Goal: Task Accomplishment & Management: Use online tool/utility

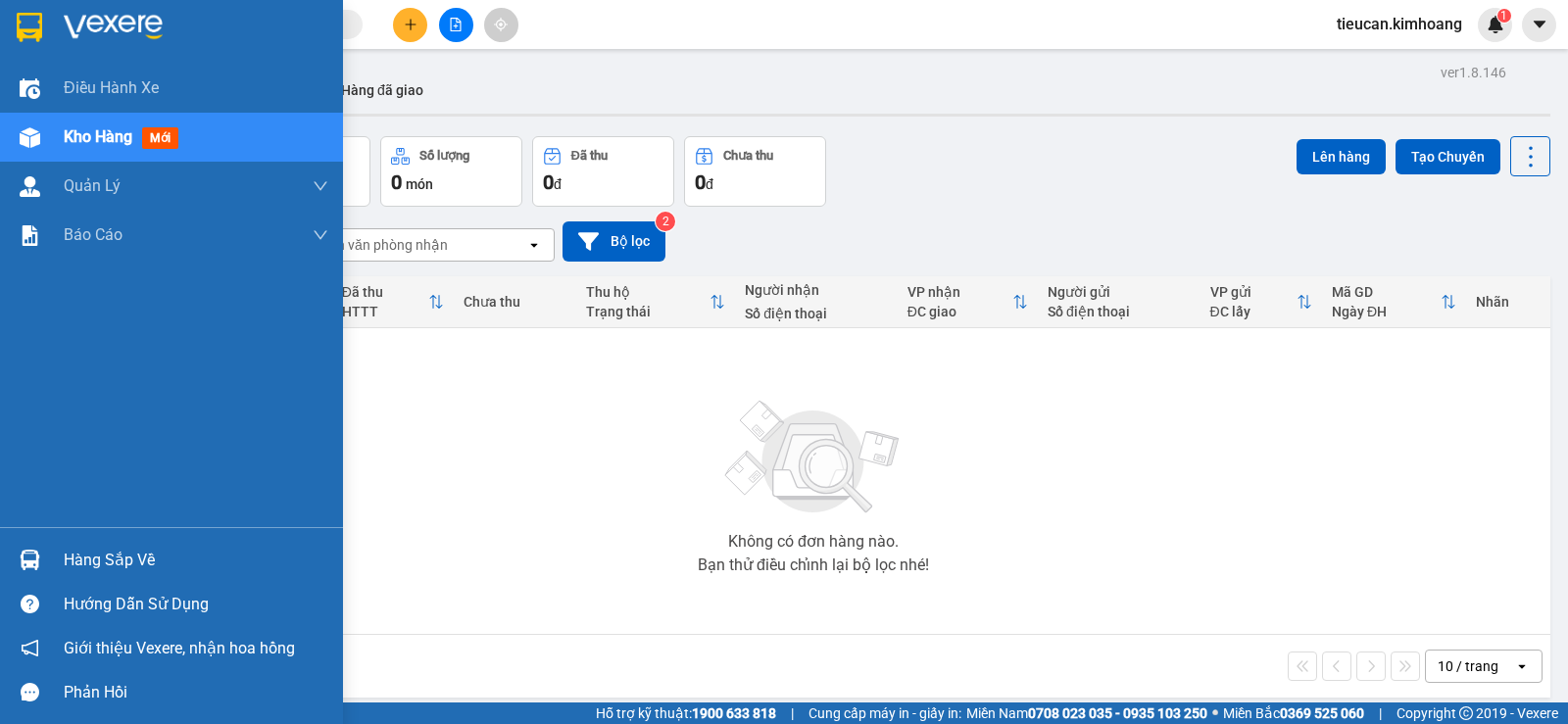
click at [58, 546] on div "Hàng sắp về" at bounding box center [171, 560] width 343 height 45
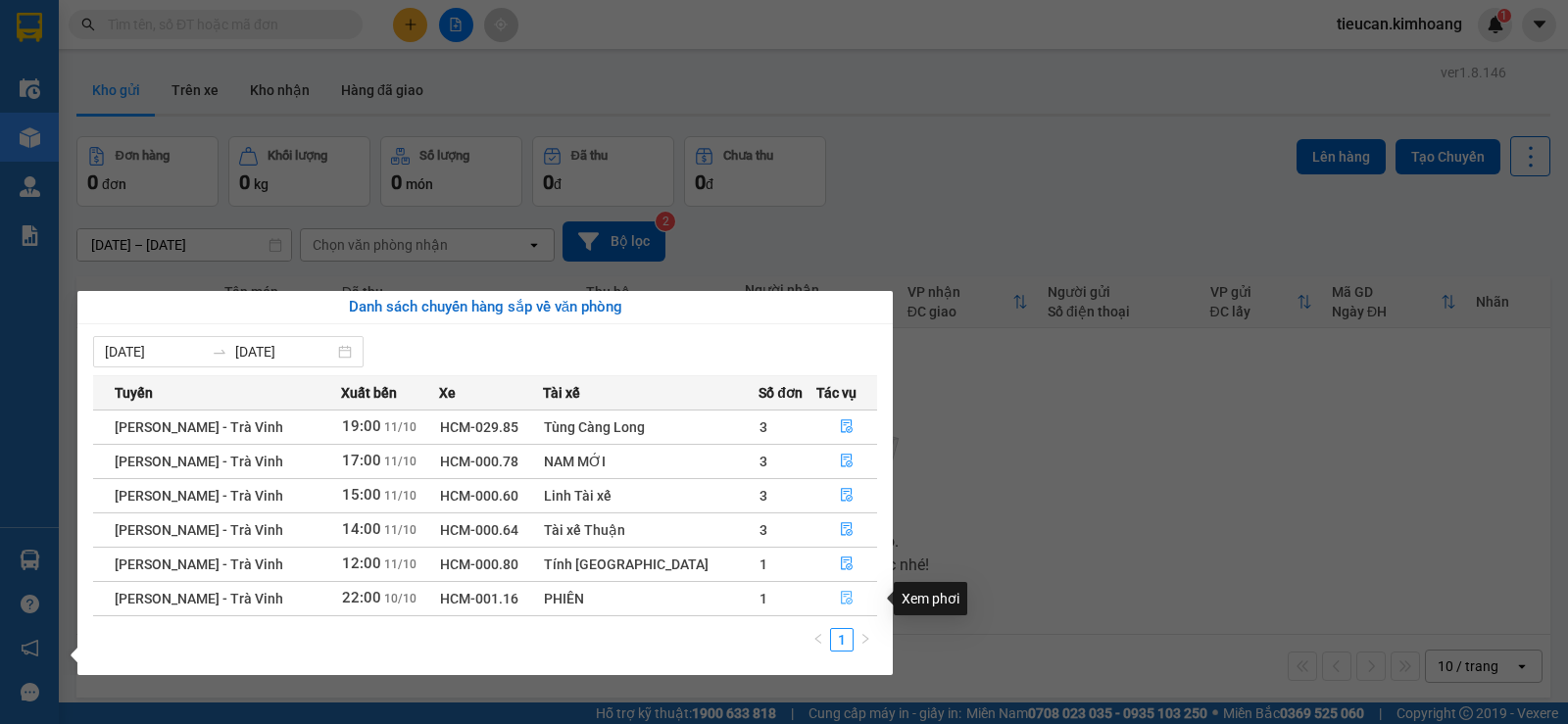
click at [847, 597] on icon "file-done" at bounding box center [847, 598] width 14 height 14
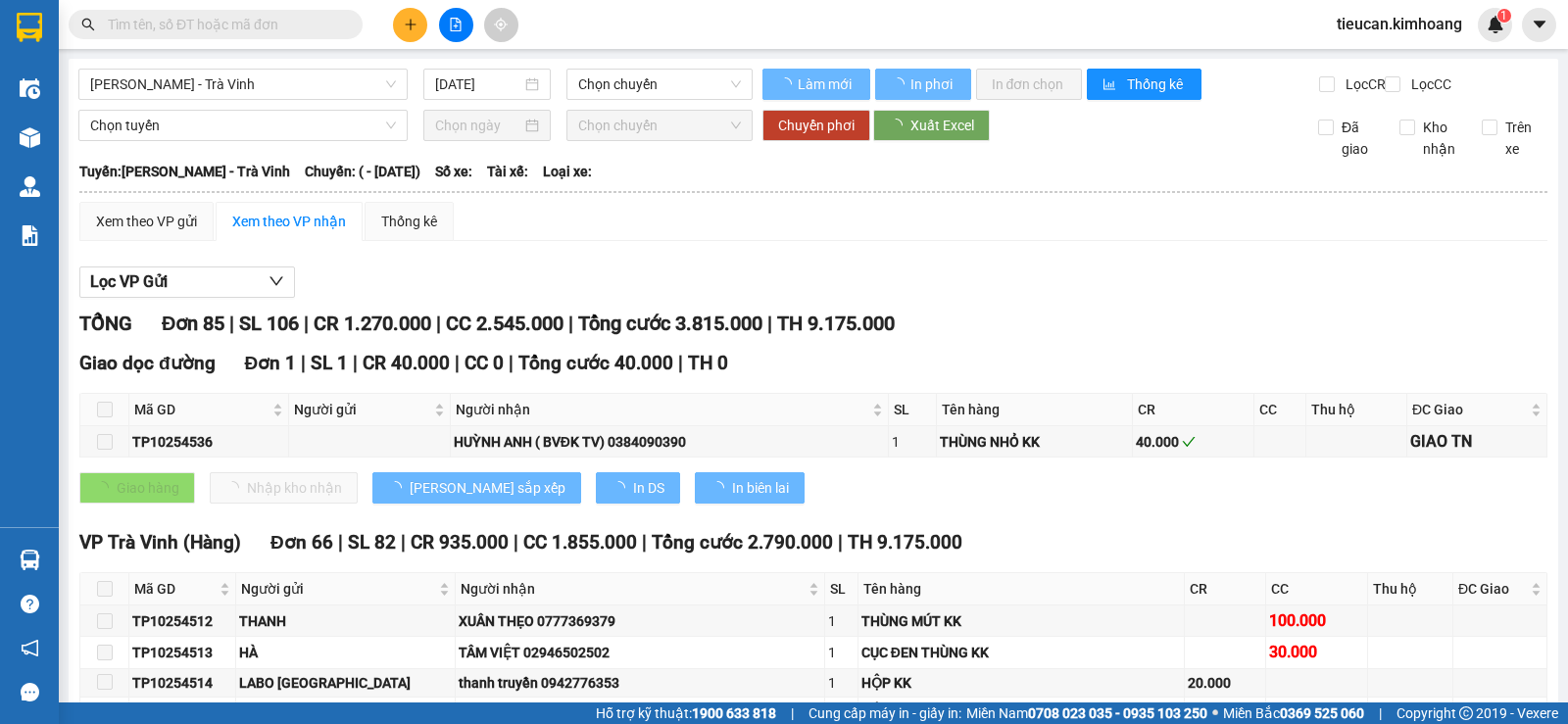
type input "10/10/2025"
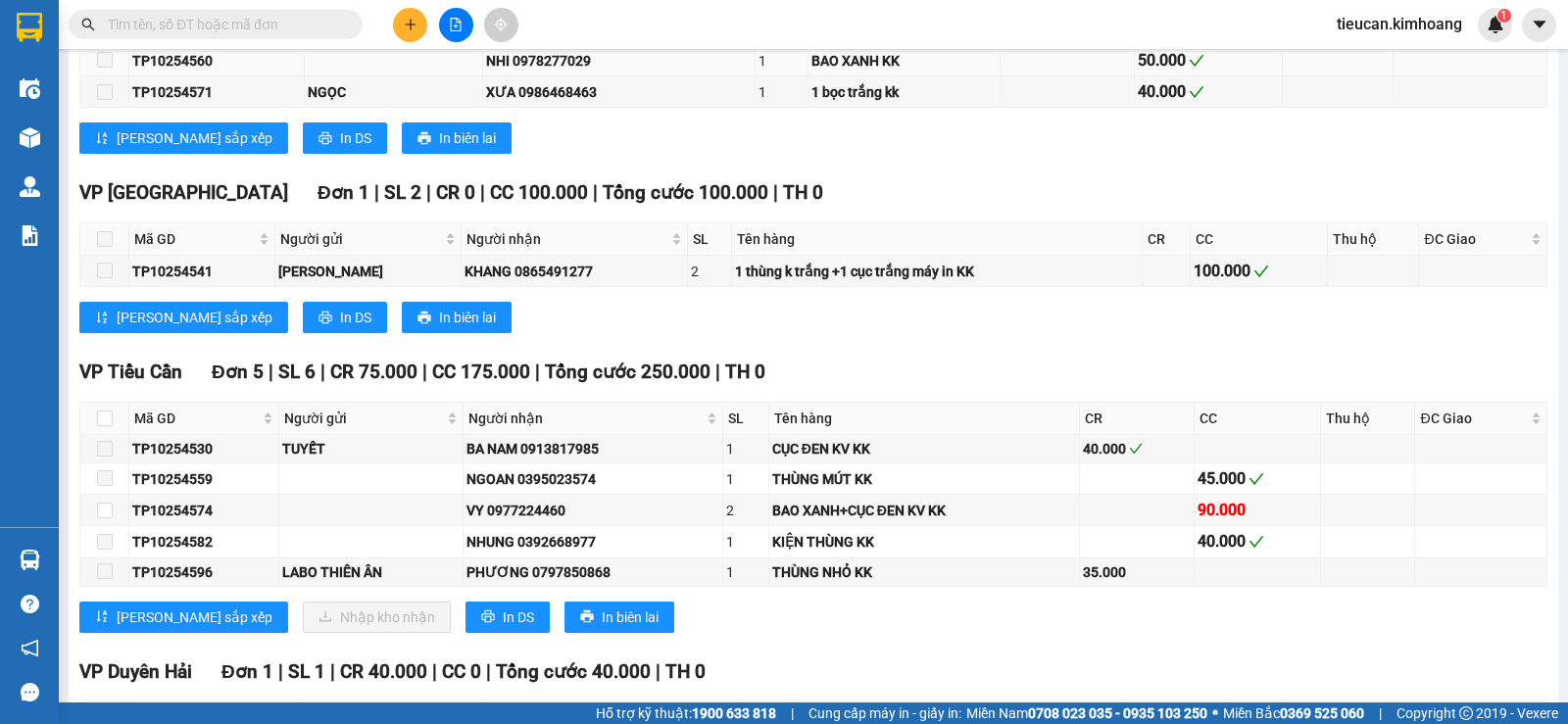
scroll to position [2842, 0]
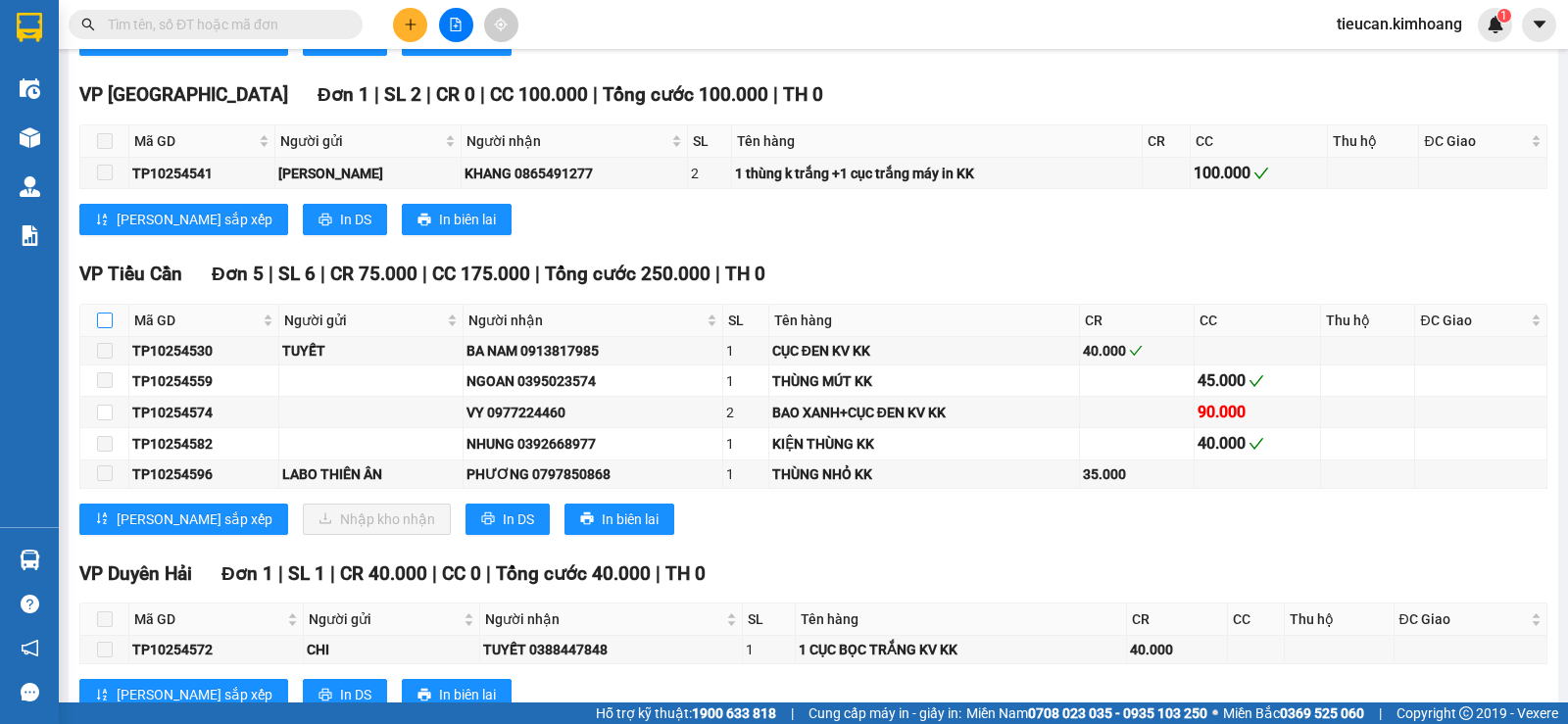
click at [97, 328] on input "checkbox" at bounding box center [105, 321] width 16 height 16
checkbox input "true"
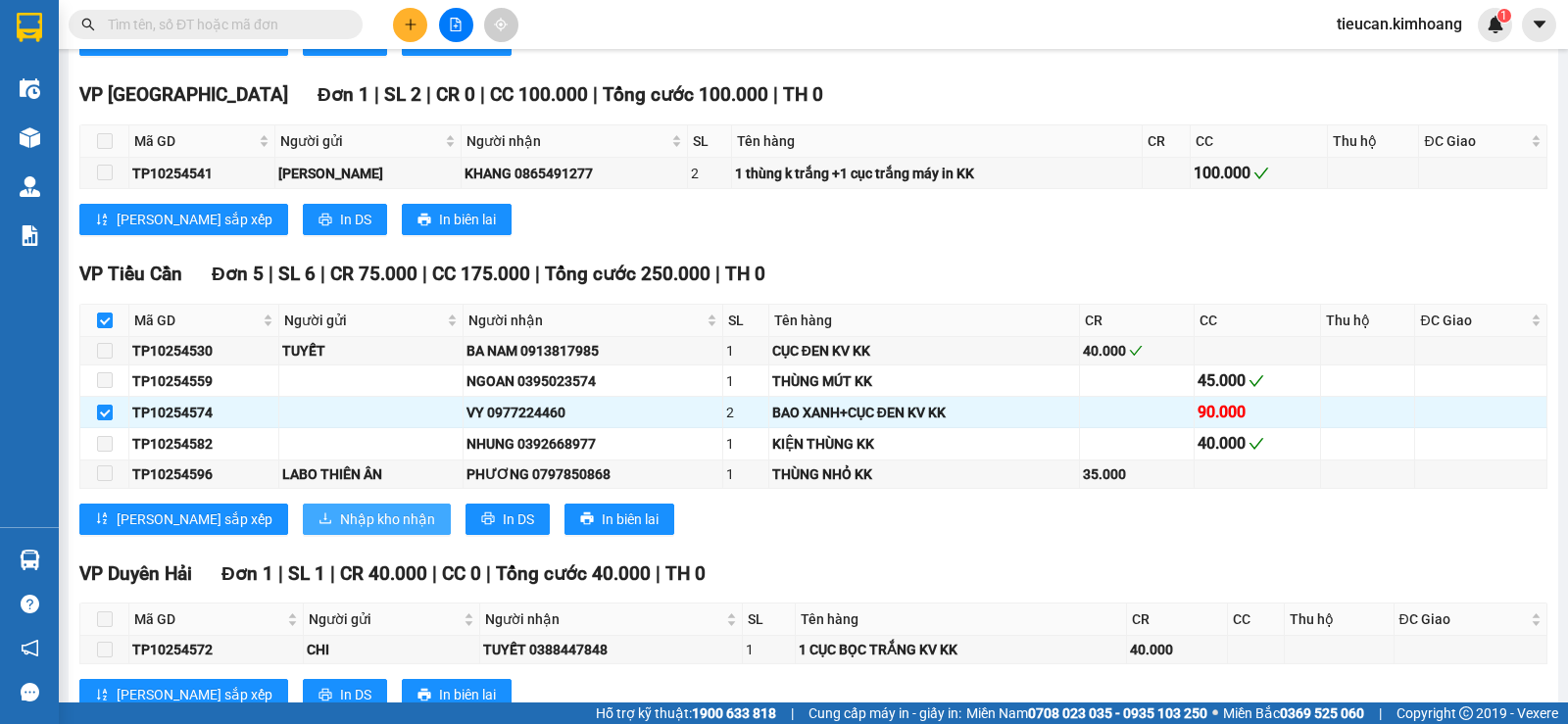
click at [340, 528] on span "Nhập kho nhận" at bounding box center [387, 519] width 95 height 22
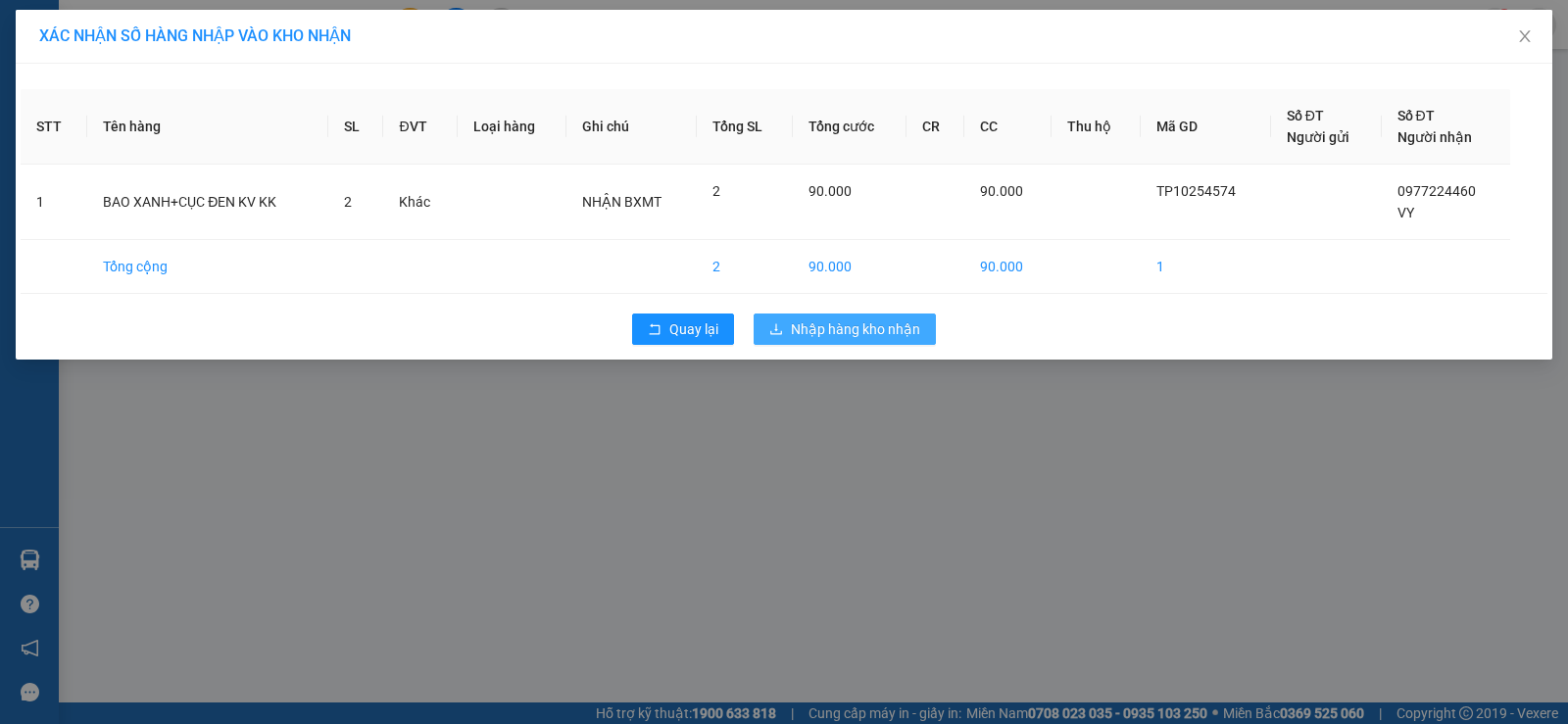
click at [799, 328] on span "Nhập hàng kho nhận" at bounding box center [855, 330] width 130 height 22
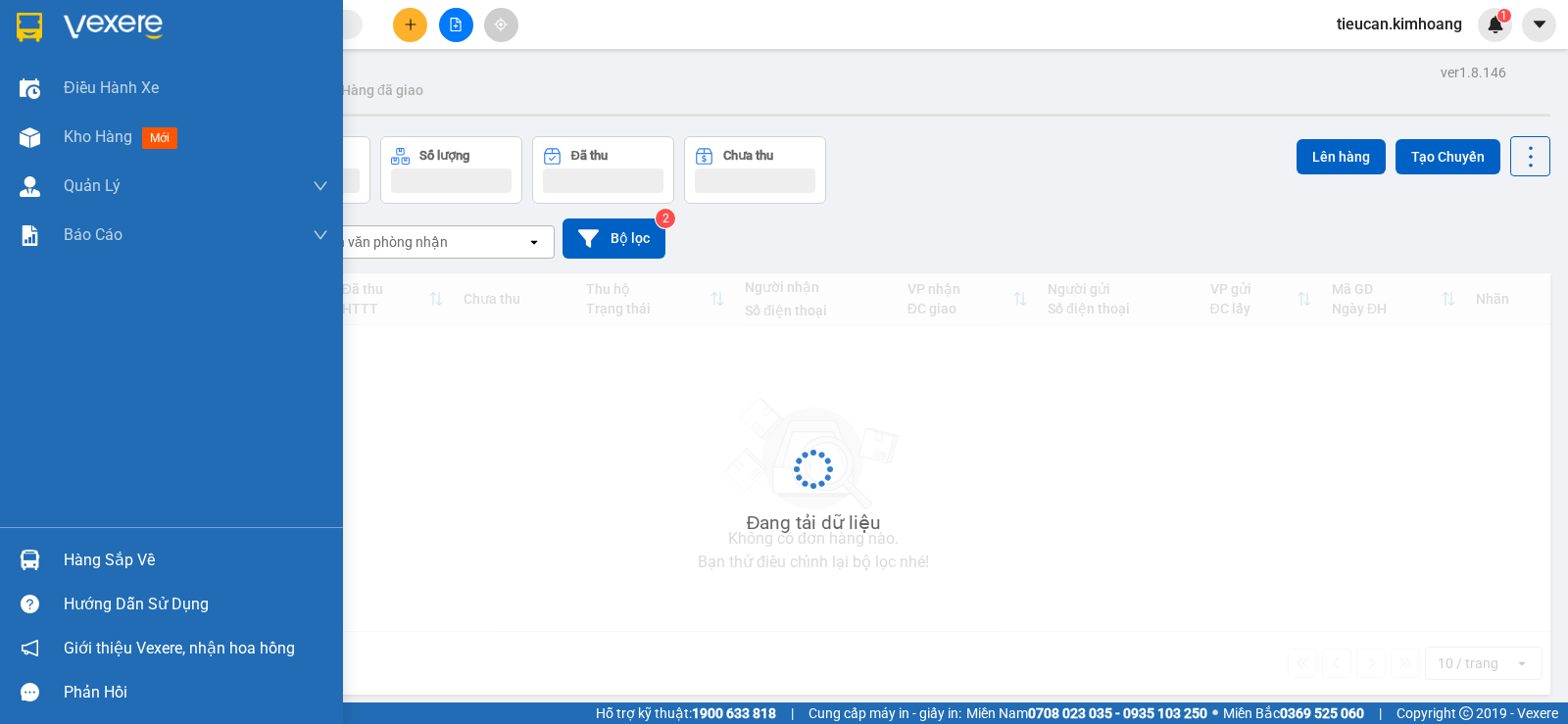
click at [39, 567] on img at bounding box center [30, 560] width 21 height 21
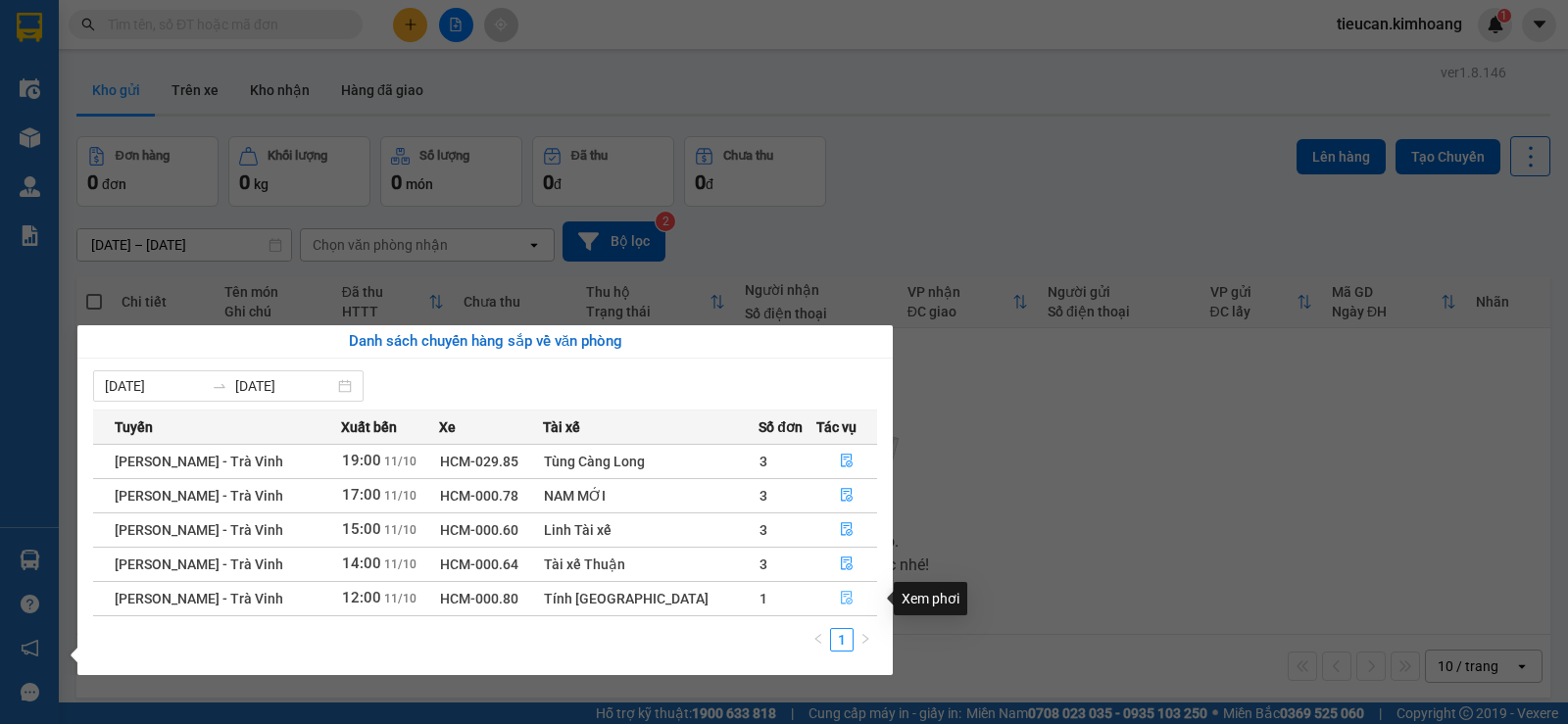
click at [843, 592] on icon "file-done" at bounding box center [847, 599] width 12 height 14
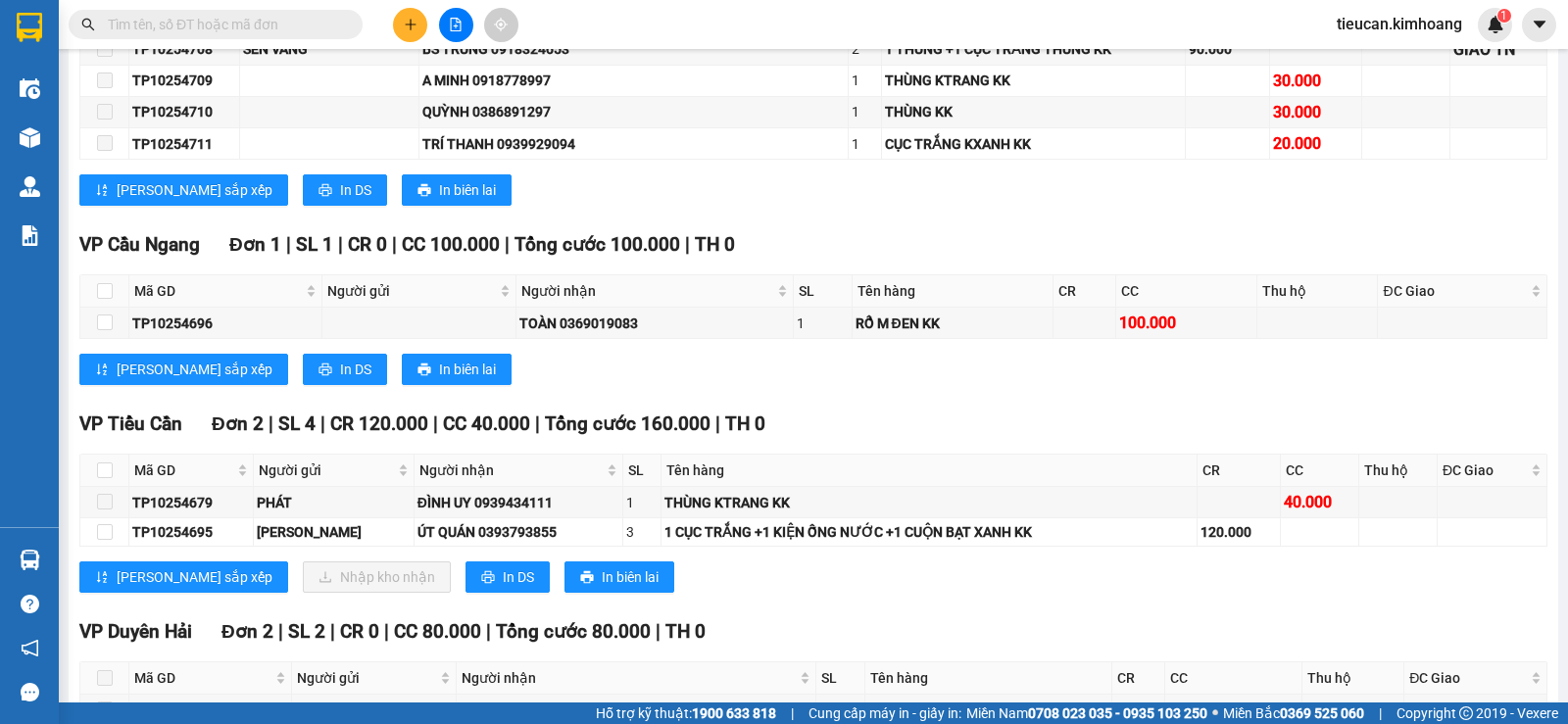
scroll to position [1568, 0]
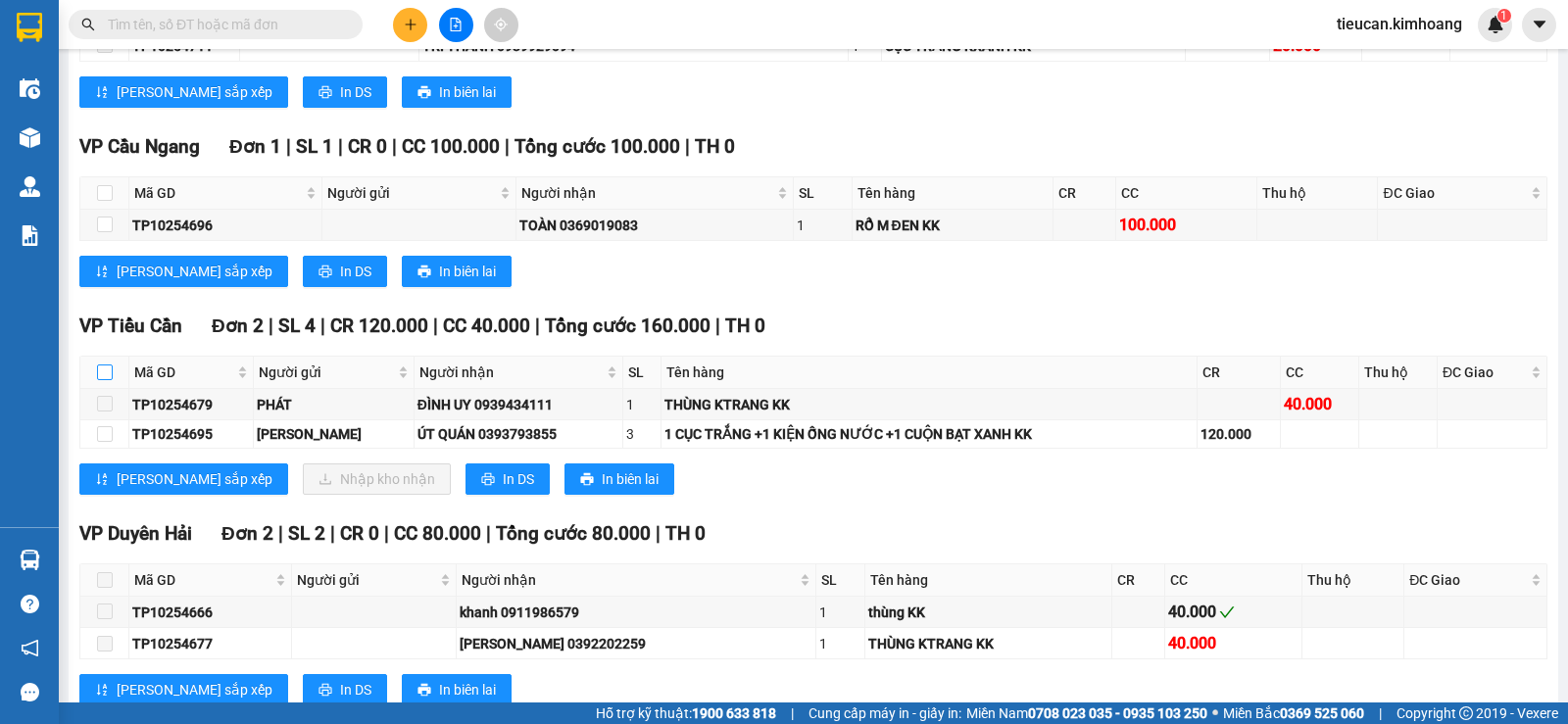
click at [104, 380] on input "checkbox" at bounding box center [105, 372] width 16 height 16
checkbox input "true"
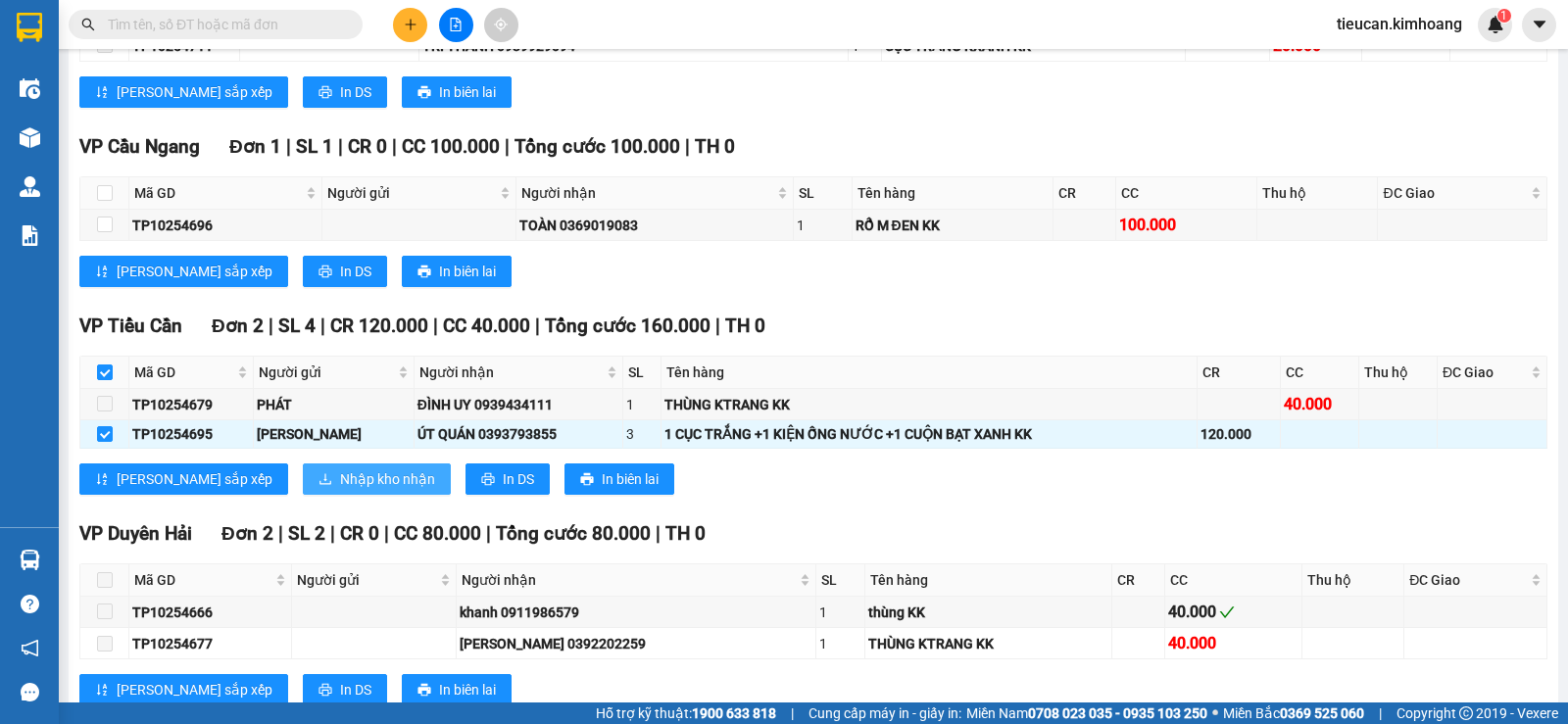
click at [340, 490] on span "Nhập kho nhận" at bounding box center [387, 479] width 95 height 22
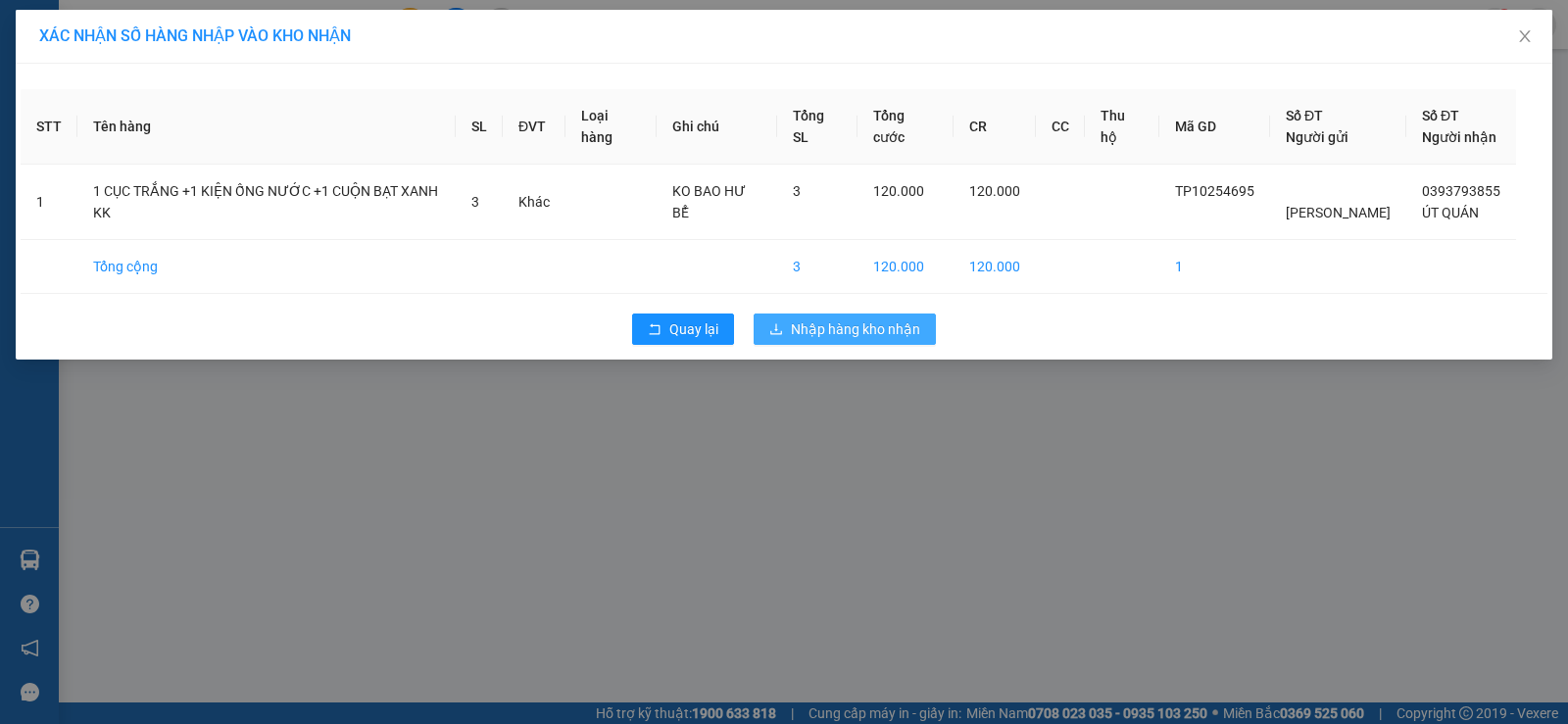
click at [889, 318] on button "Nhập hàng kho nhận" at bounding box center [845, 330] width 182 height 32
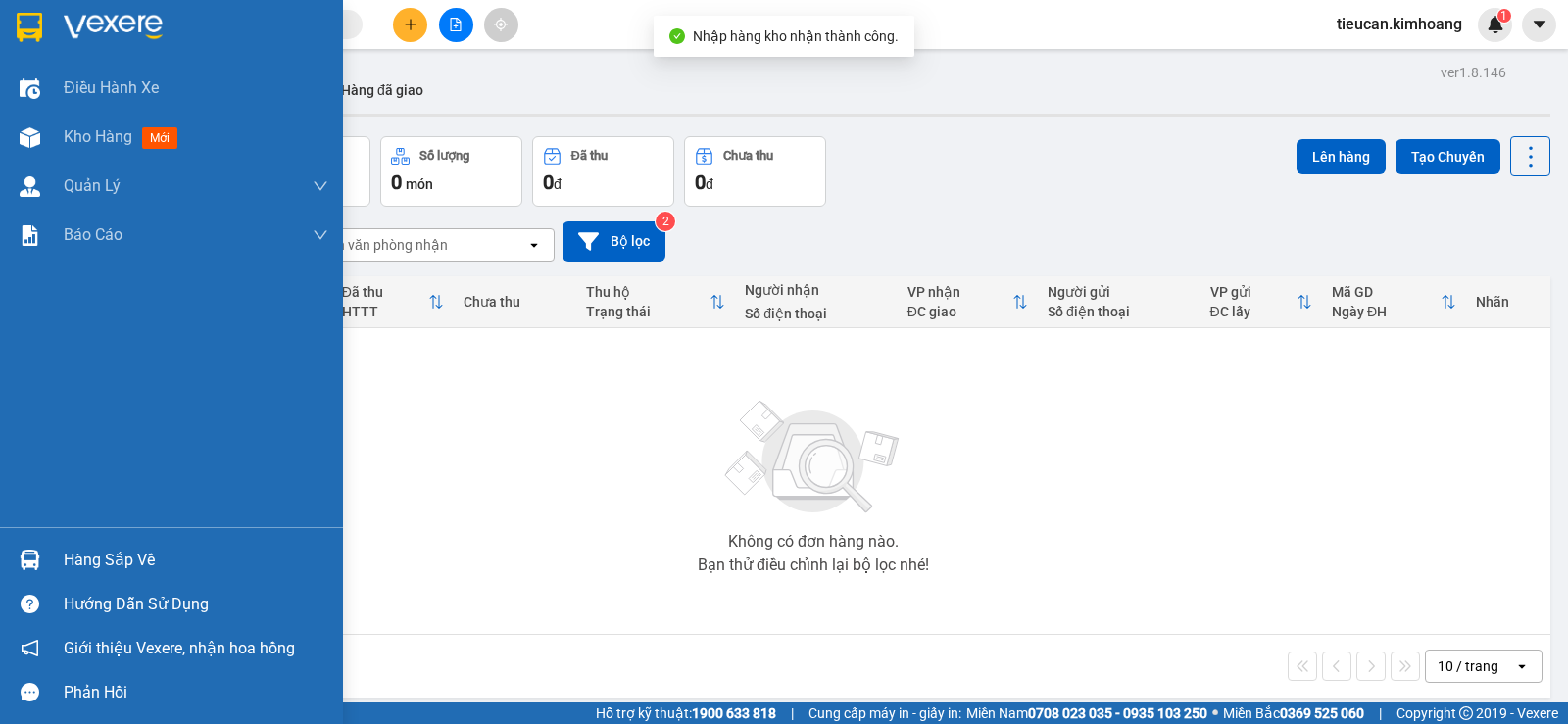
click at [60, 568] on div "Hàng sắp về" at bounding box center [171, 560] width 343 height 45
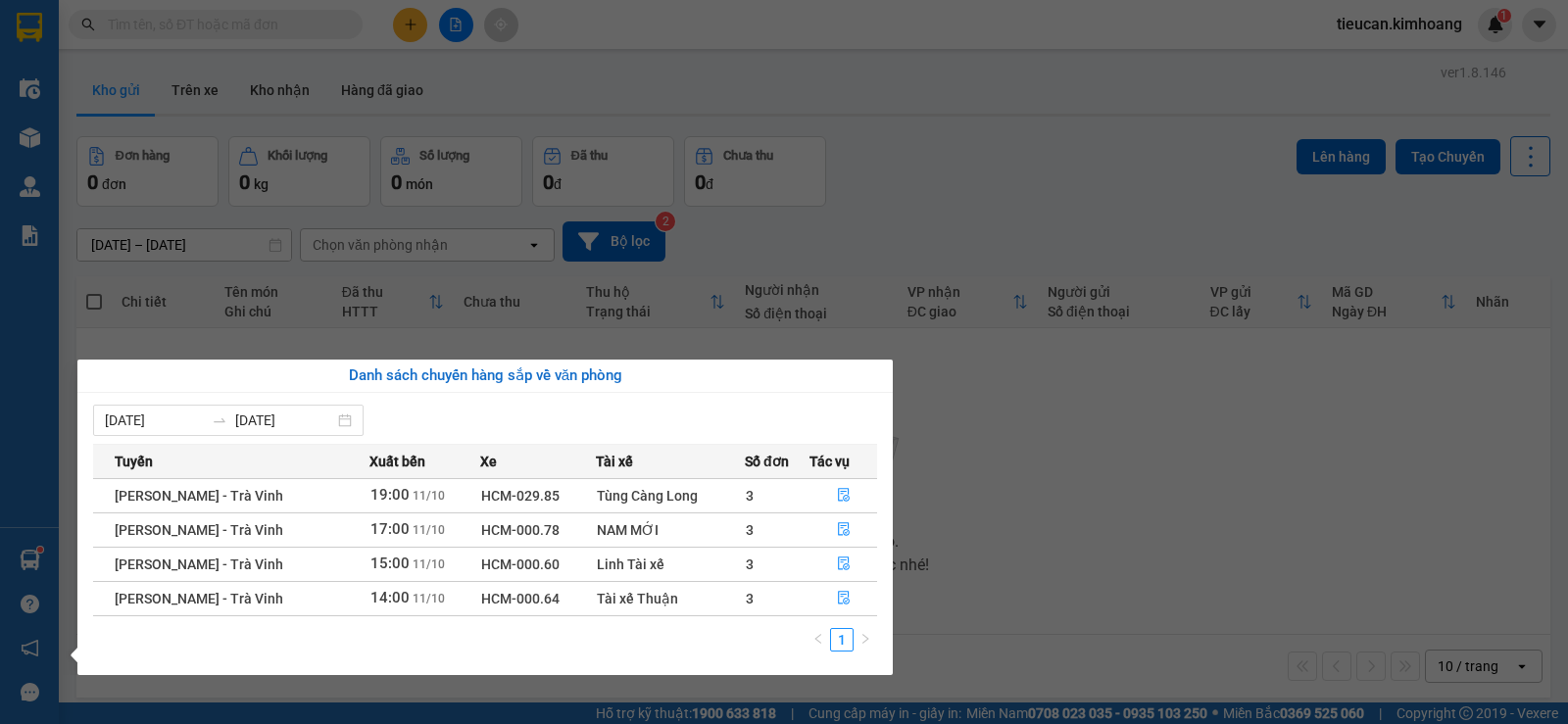
click at [1005, 411] on section "Kết quả tìm kiếm ( 0 ) Bộ lọc No Data tieucan.[PERSON_NAME] 1 Điều hành xe Kho …" at bounding box center [784, 362] width 1568 height 724
